Goal: Information Seeking & Learning: Learn about a topic

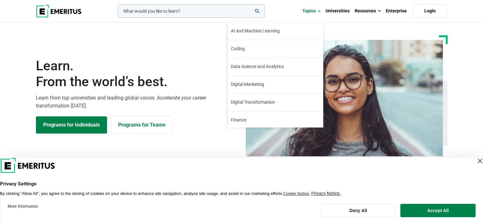
scroll to position [52, 0]
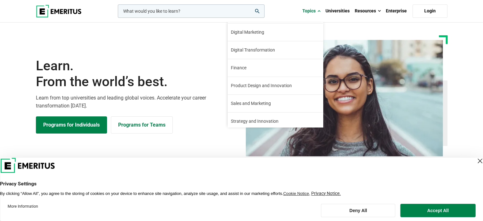
click at [250, 71] on link "Finance The finance industry has remained relatively stable through the turbule…" at bounding box center [275, 67] width 95 height 17
click at [243, 69] on span "Finance" at bounding box center [239, 67] width 16 height 7
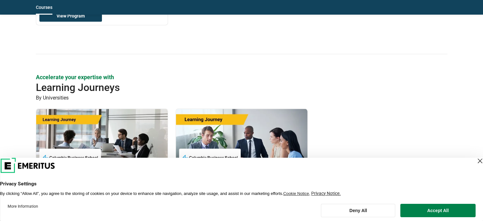
scroll to position [904, 0]
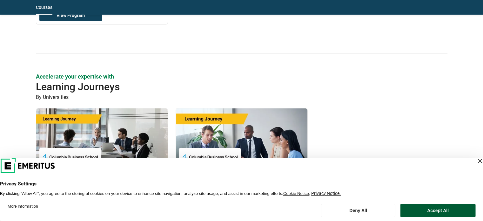
click at [443, 210] on button "Accept All" at bounding box center [437, 209] width 75 height 13
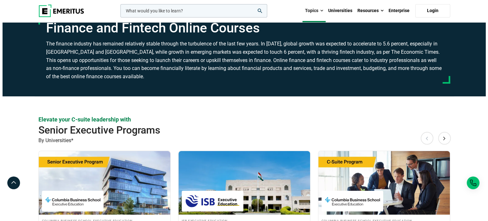
scroll to position [0, 0]
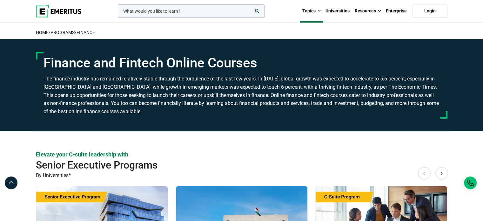
click at [215, 16] on input "woocommerce-product-search-field-0" at bounding box center [191, 10] width 147 height 13
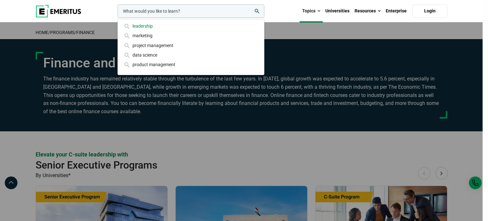
click at [154, 23] on div "leadership" at bounding box center [191, 26] width 136 height 7
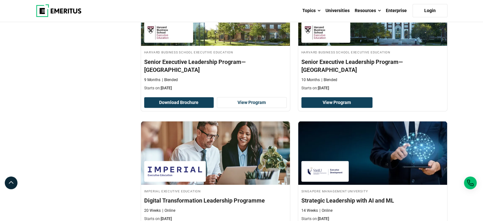
scroll to position [1222, 0]
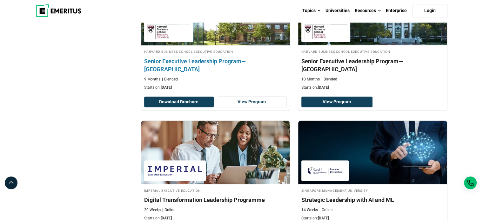
click at [172, 77] on p "Blended" at bounding box center [170, 79] width 16 height 5
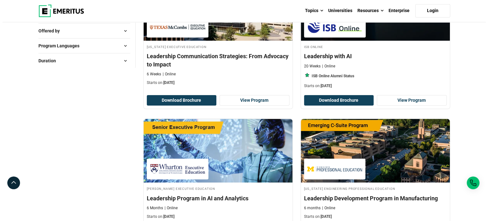
scroll to position [0, 0]
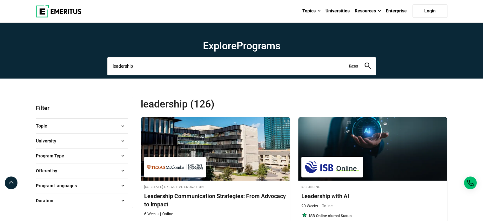
click at [165, 71] on input "leadership" at bounding box center [241, 66] width 269 height 18
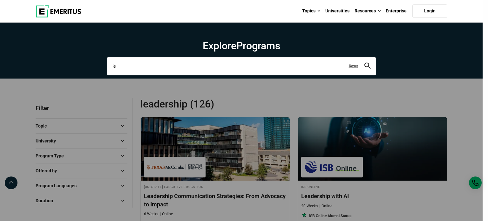
type input "l"
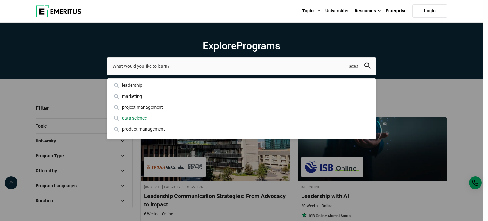
click at [142, 119] on div "data science" at bounding box center [241, 117] width 258 height 7
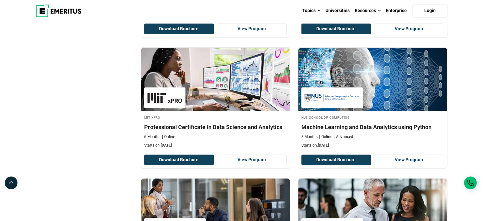
scroll to position [210, 0]
